Goal: Find specific page/section

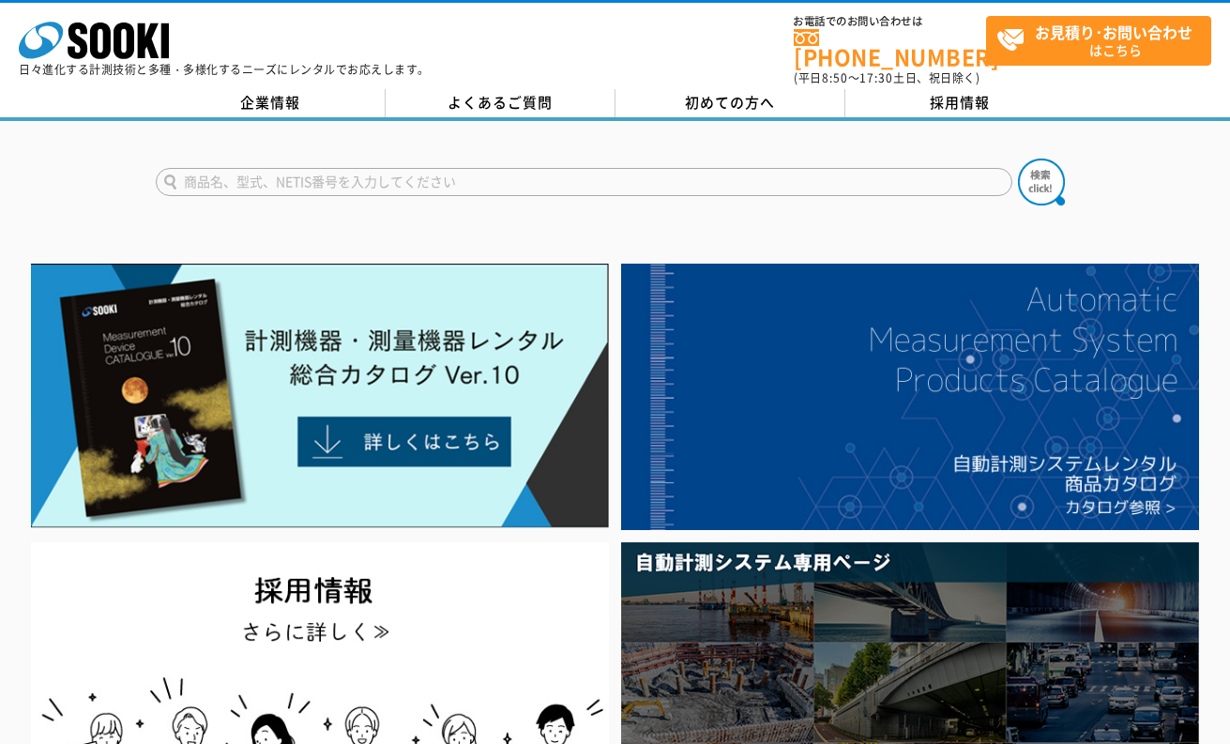
click at [614, 170] on input "text" at bounding box center [584, 182] width 857 height 28
type input "k"
type input "コスモトランサム"
click at [1018, 159] on button at bounding box center [1041, 182] width 47 height 47
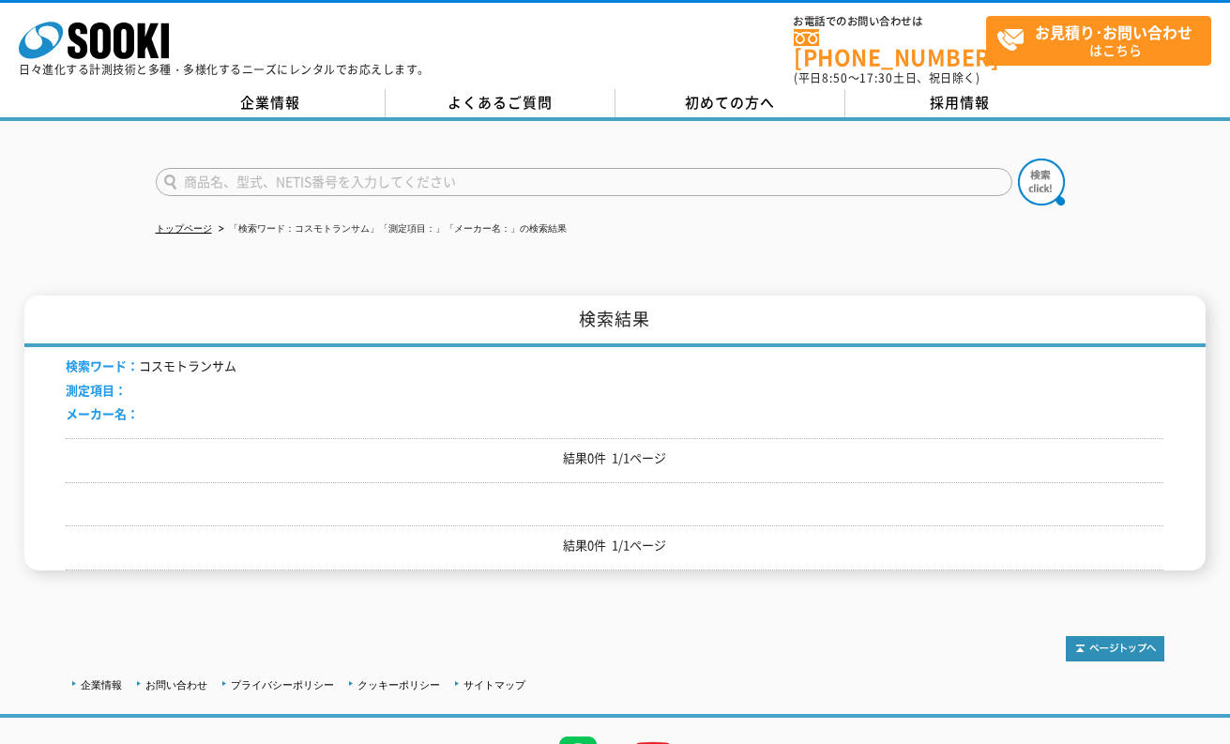
click at [794, 172] on input "text" at bounding box center [584, 182] width 857 height 28
paste input "無線式電子"
type input "無線式電子"
